Goal: Transaction & Acquisition: Purchase product/service

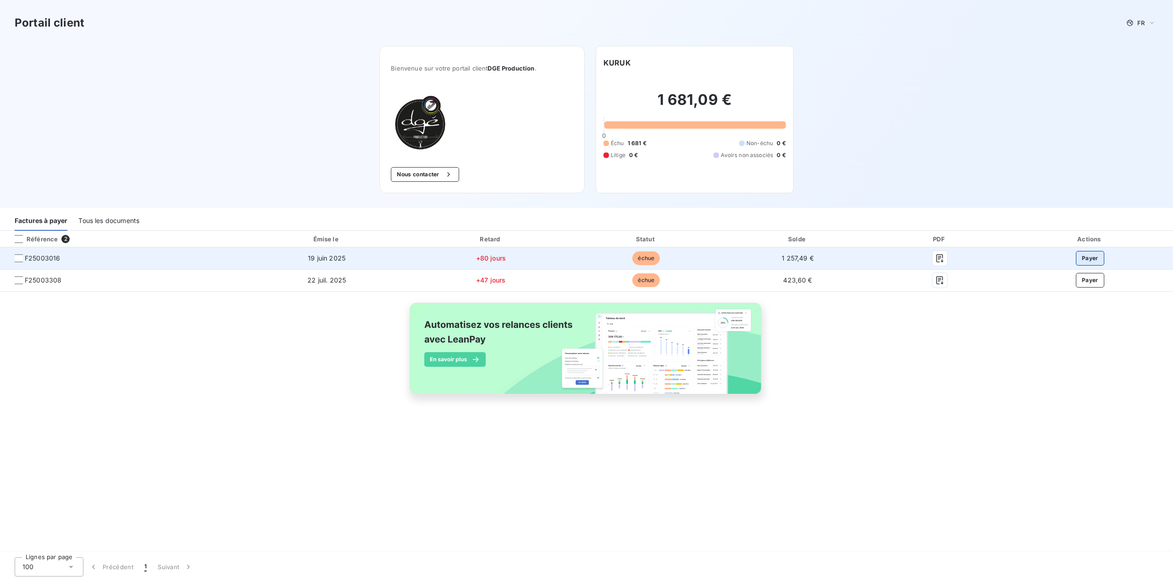
click at [1094, 257] on button "Payer" at bounding box center [1089, 258] width 28 height 15
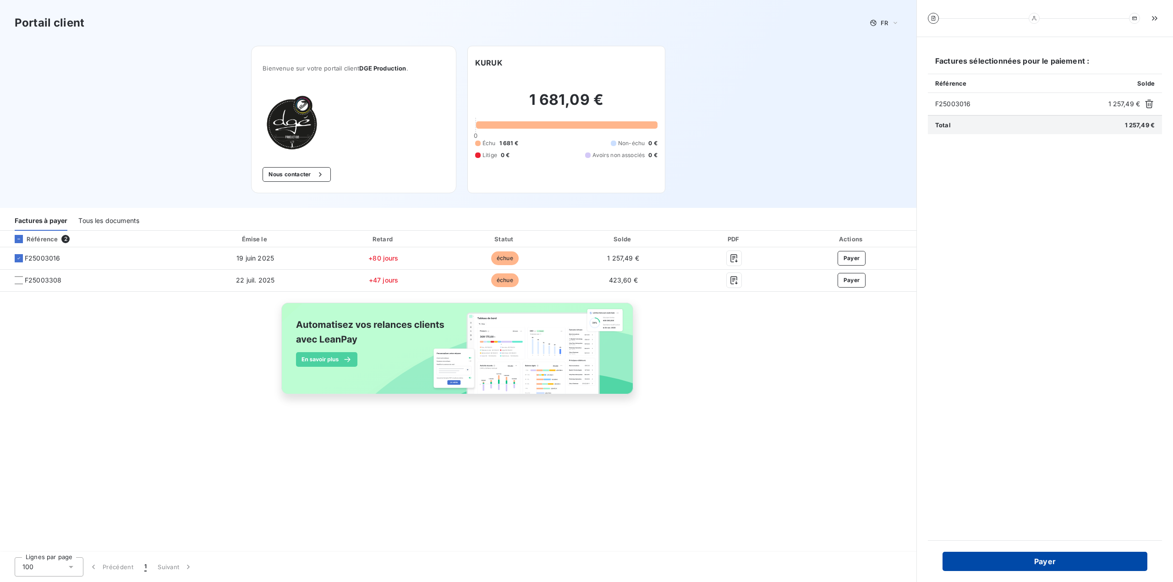
click at [1043, 560] on button "Payer" at bounding box center [1044, 561] width 205 height 19
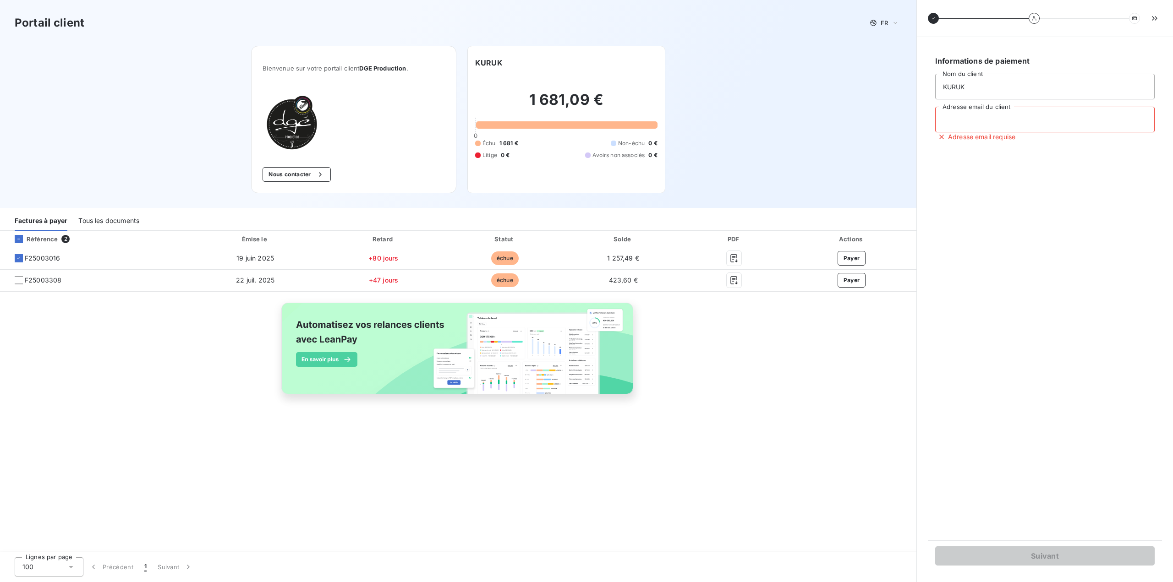
click at [1008, 126] on input "Adresse email du client" at bounding box center [1044, 120] width 219 height 26
type input "eric@kuruk.fr"
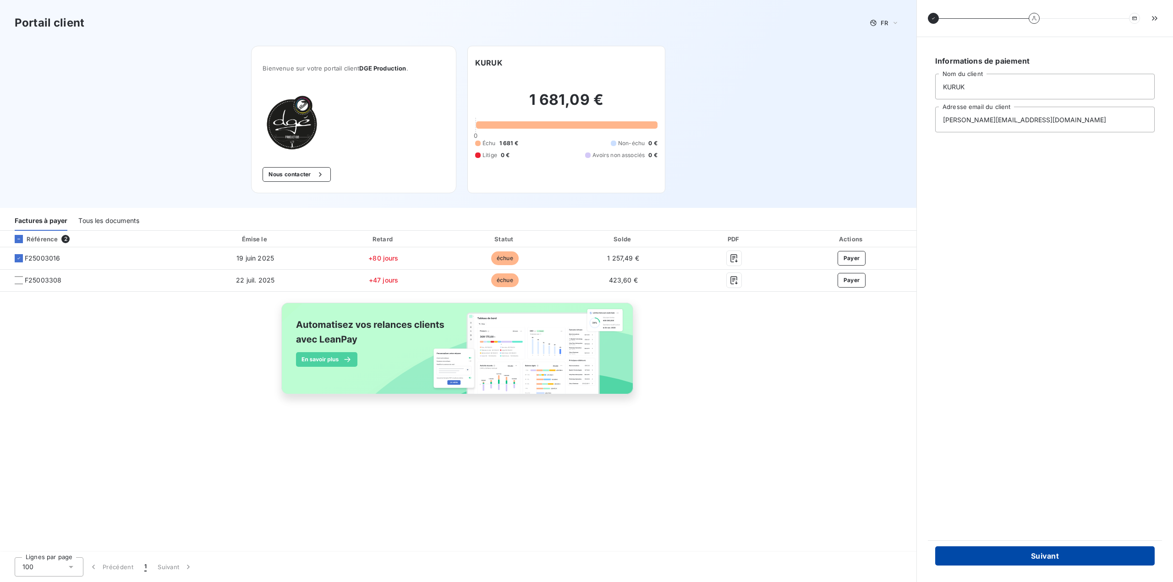
click at [1044, 556] on button "Suivant" at bounding box center [1044, 555] width 219 height 19
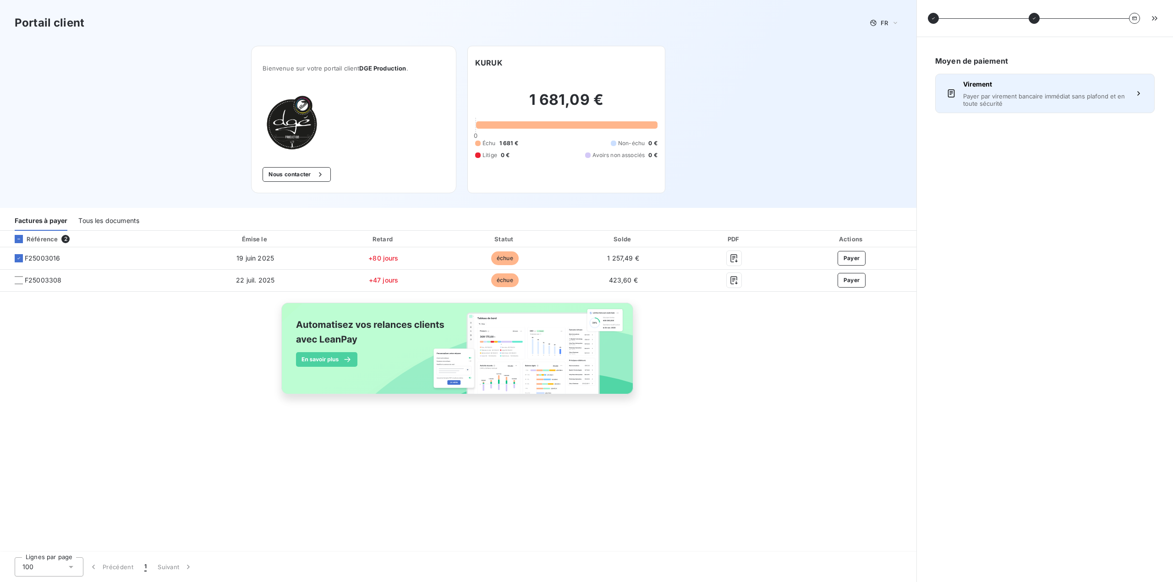
click at [1065, 89] on div "Virement Payer par virement bancaire immédiat sans plafond et en toute sécurité" at bounding box center [1045, 93] width 164 height 27
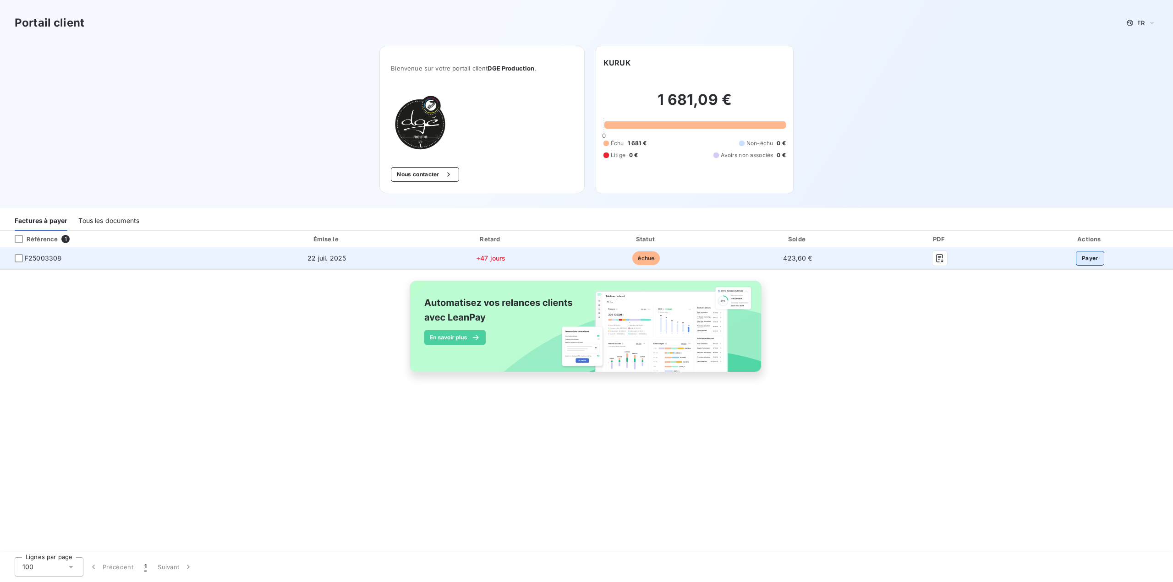
click at [1092, 260] on button "Payer" at bounding box center [1089, 258] width 28 height 15
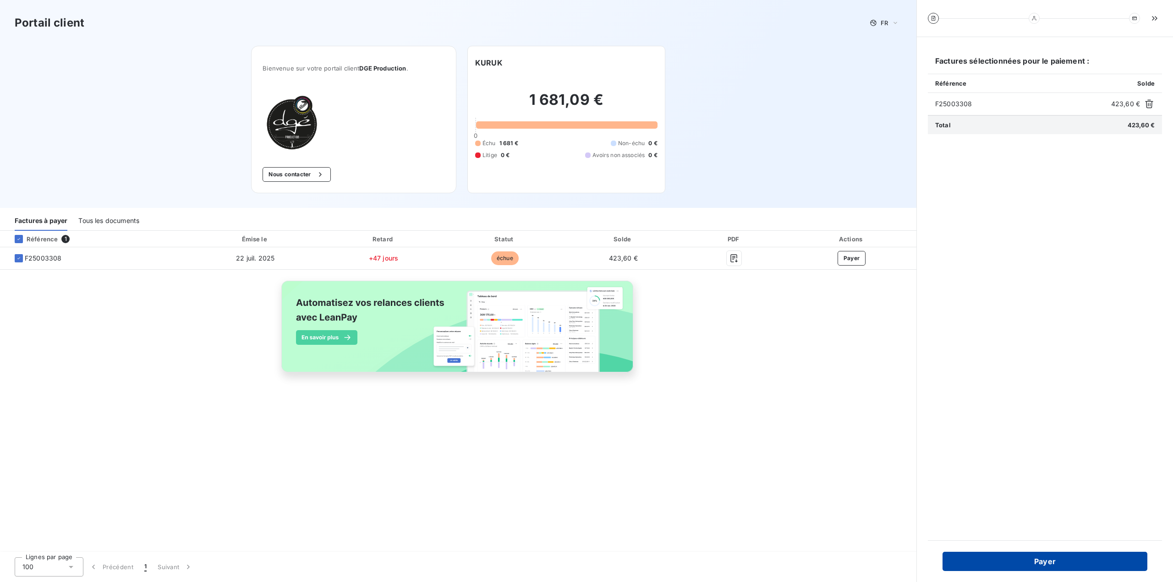
click at [1041, 558] on button "Payer" at bounding box center [1044, 561] width 205 height 19
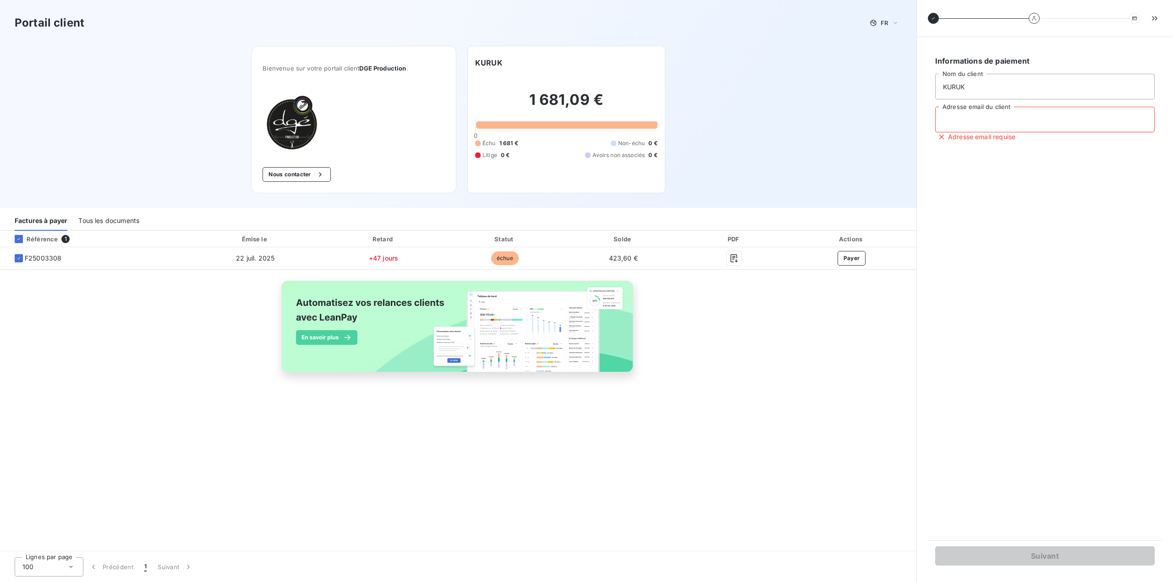
click at [1003, 121] on input "Adresse email du client" at bounding box center [1044, 120] width 219 height 26
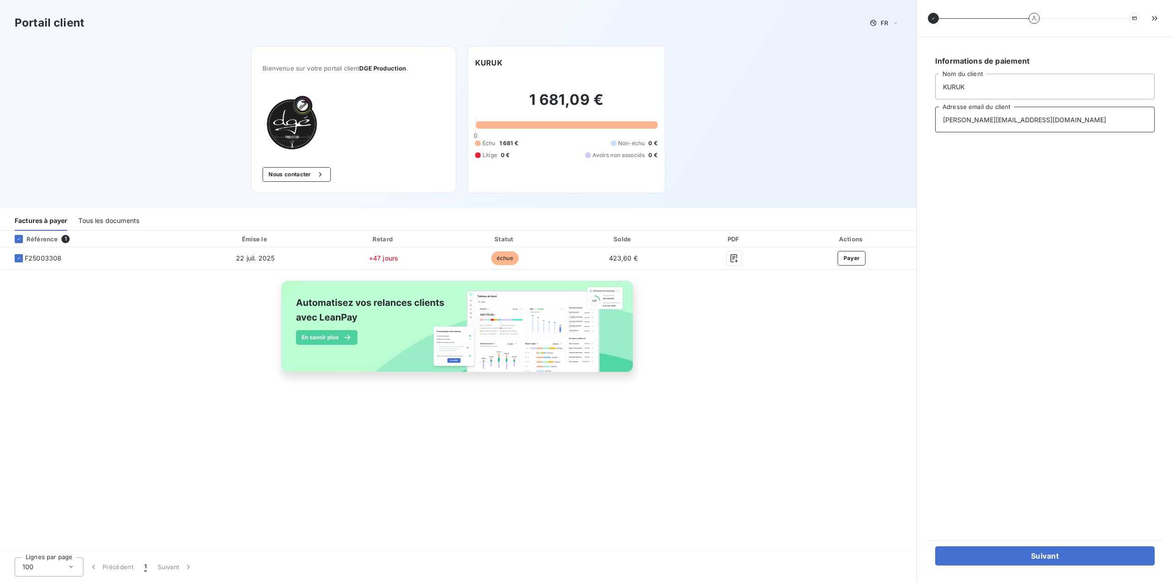
type input "eric@kuruk.fr"
click at [1091, 237] on div "Informations de paiement KURUK Nom du client eric@kuruk.fr Adresse email du cli…" at bounding box center [1044, 288] width 234 height 481
click at [1061, 556] on button "Suivant" at bounding box center [1044, 555] width 219 height 19
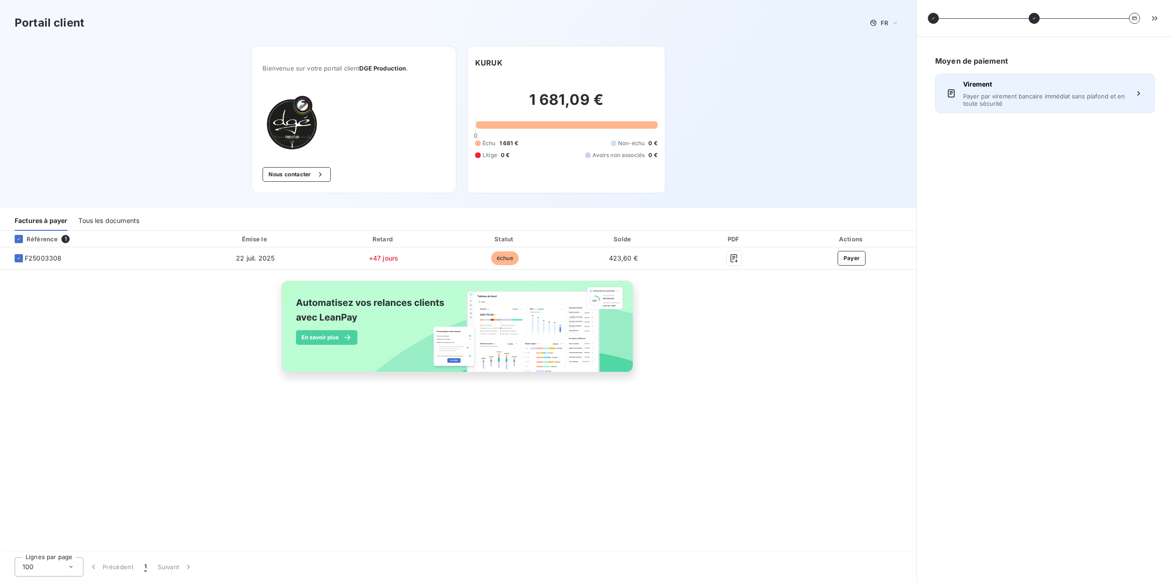
click at [1016, 98] on span "Payer par virement bancaire immédiat sans plafond et en toute sécurité" at bounding box center [1045, 100] width 164 height 15
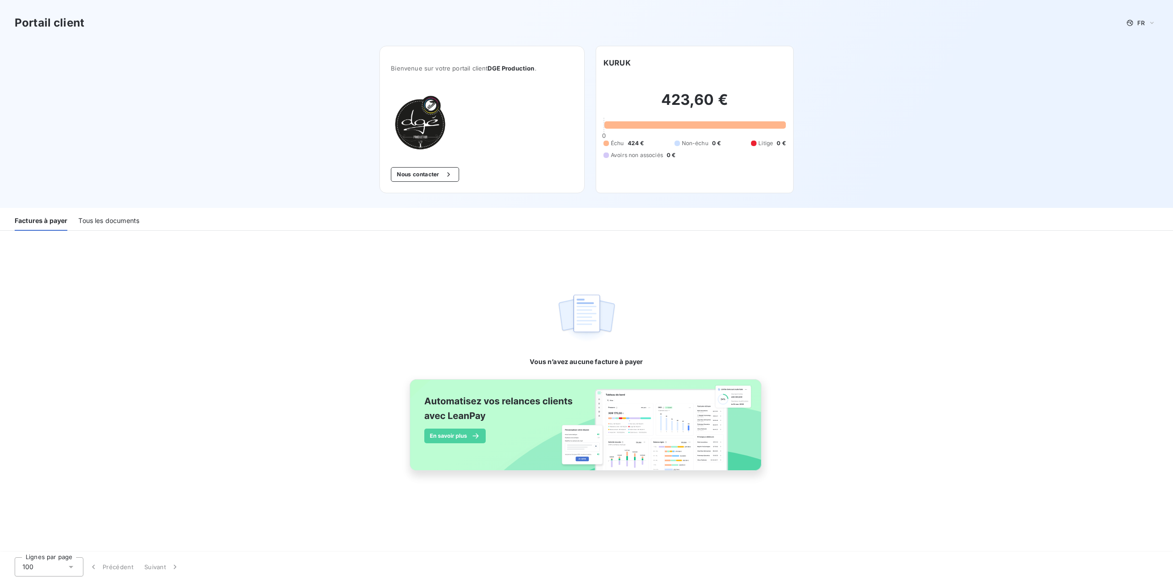
click at [131, 221] on div "Tous les documents" at bounding box center [108, 221] width 61 height 19
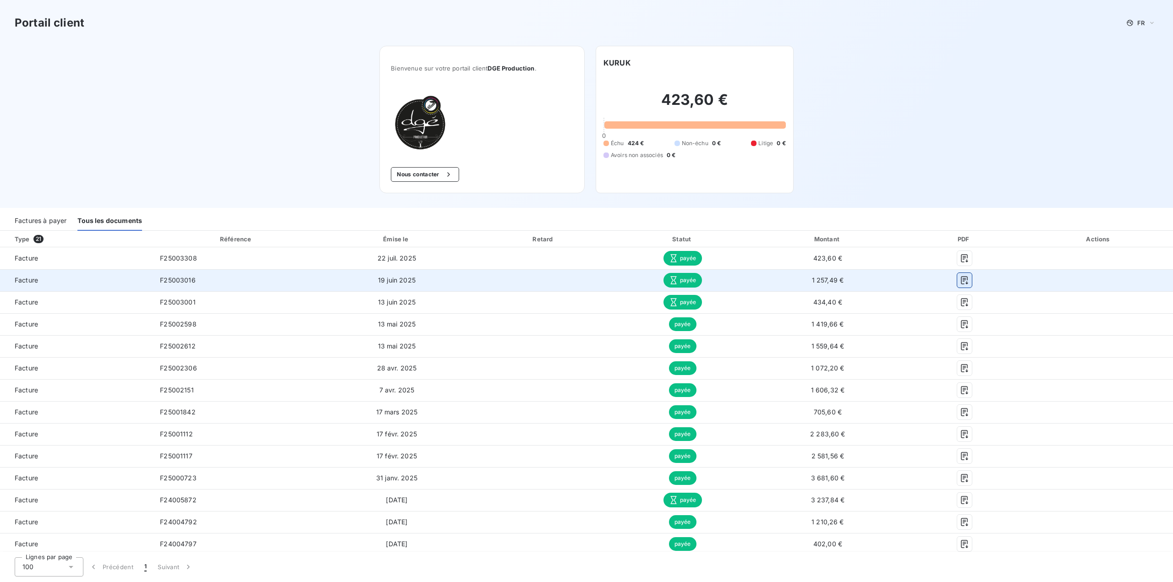
click at [960, 277] on icon "button" at bounding box center [964, 280] width 9 height 9
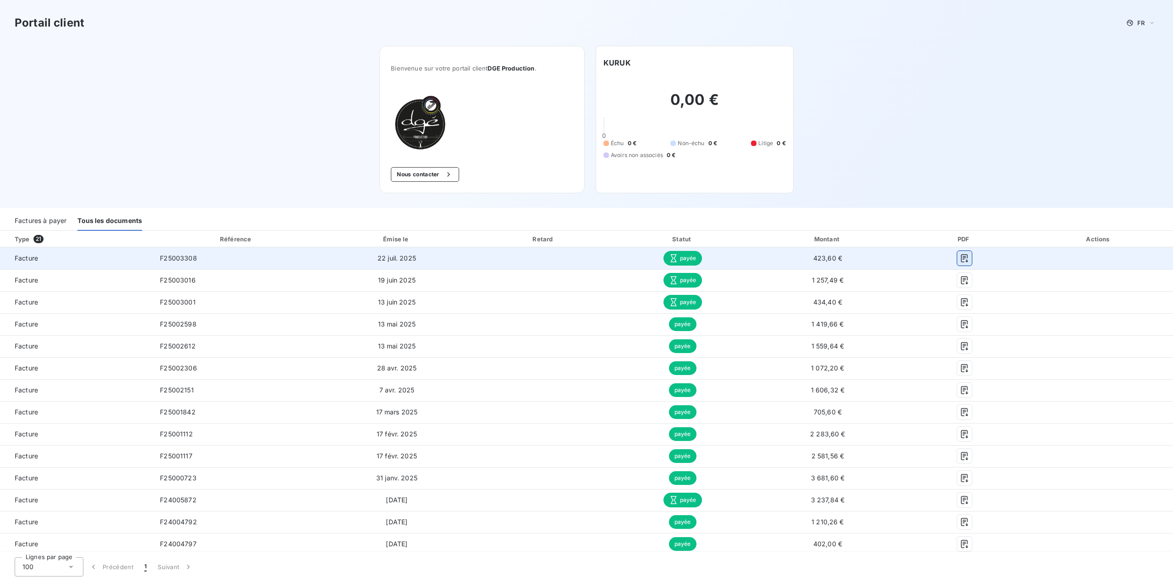
click at [960, 254] on icon "button" at bounding box center [964, 258] width 9 height 9
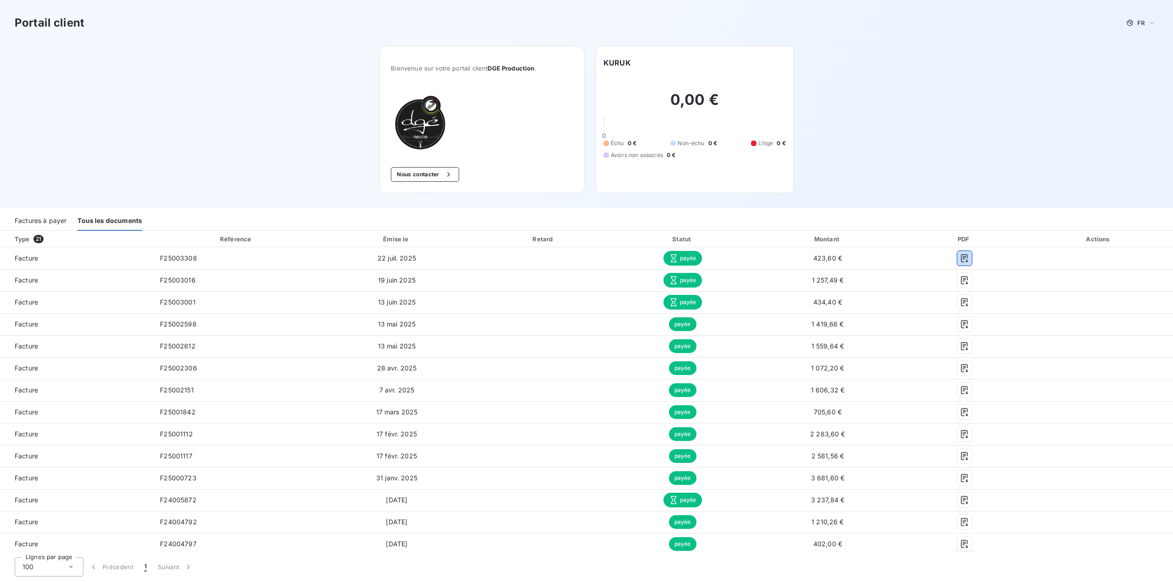
click at [53, 222] on div "Factures à payer" at bounding box center [41, 221] width 52 height 19
